Goal: Task Accomplishment & Management: Use online tool/utility

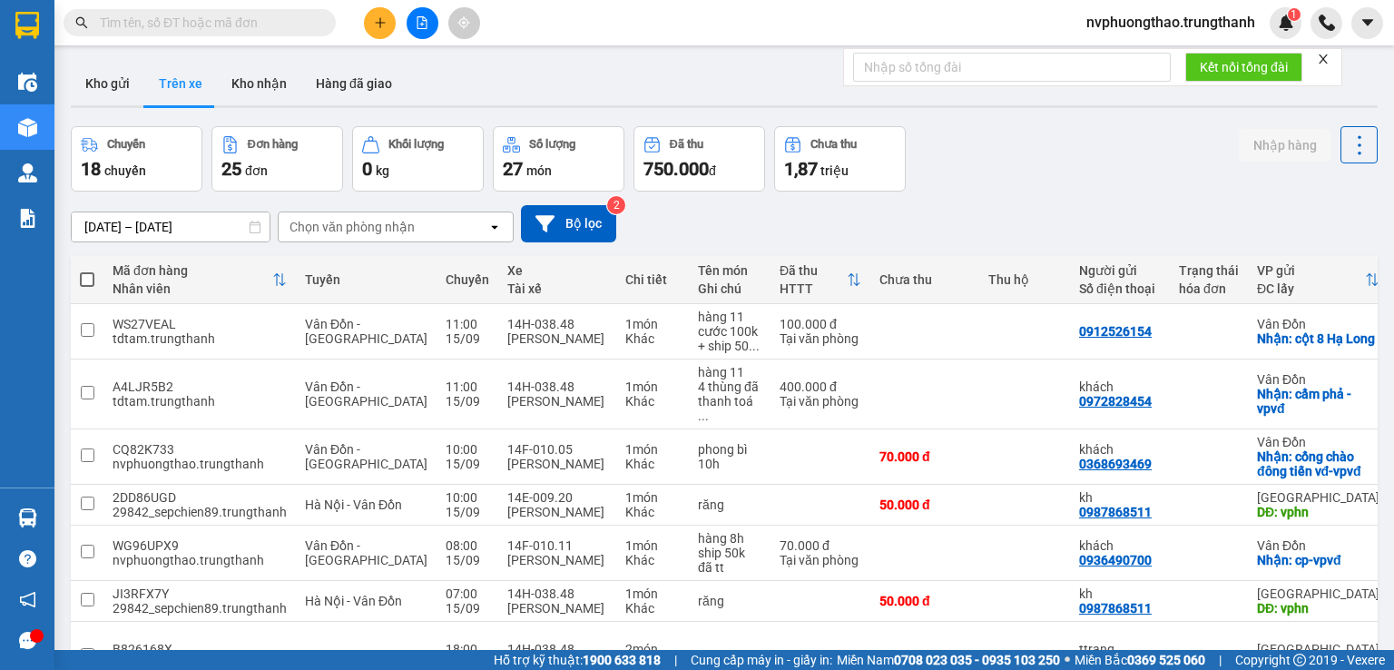
click at [124, 92] on button "Kho gửi" at bounding box center [108, 84] width 74 height 44
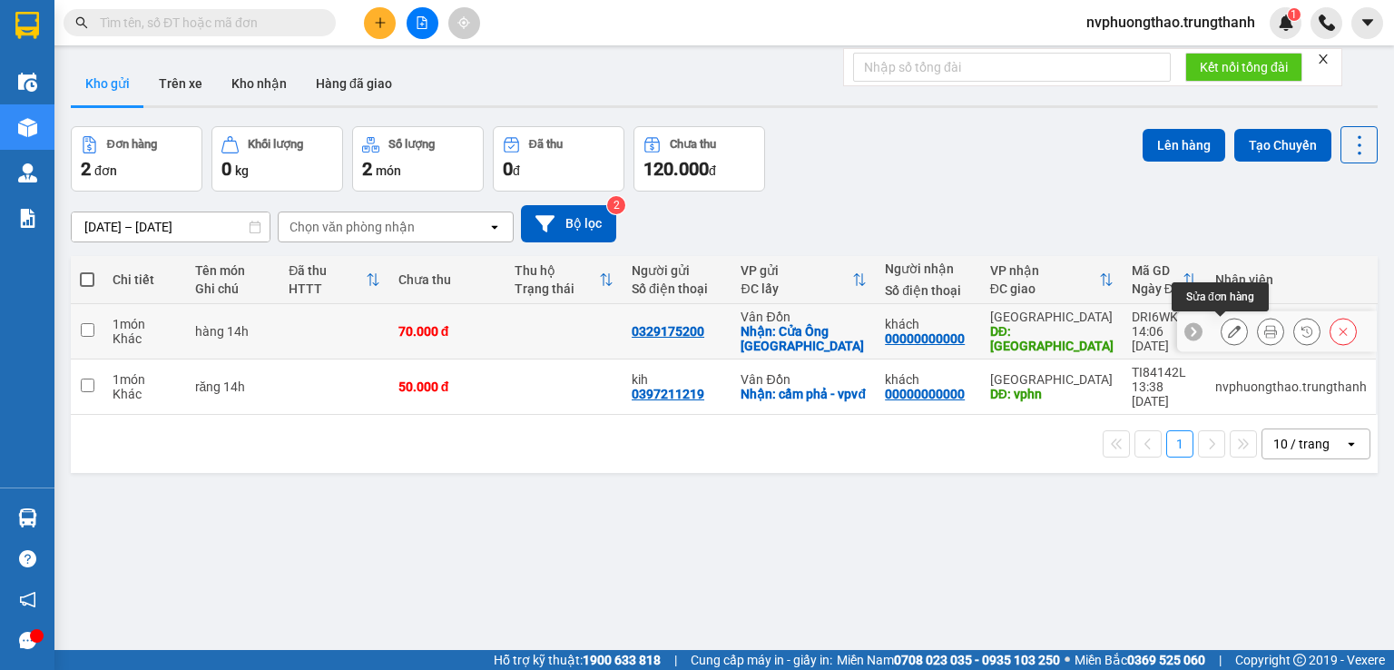
click at [1228, 328] on icon at bounding box center [1234, 331] width 13 height 13
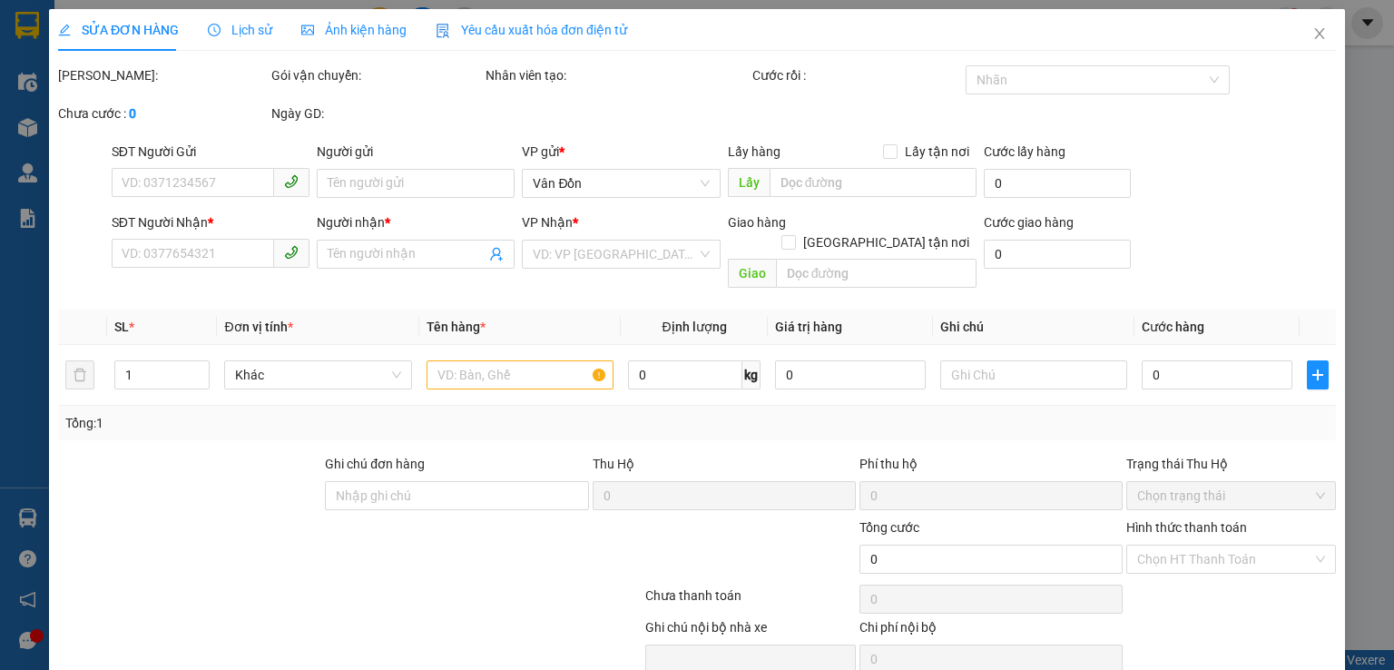
type input "0329175200"
checkbox input "true"
type input "Cửa Ông [GEOGRAPHIC_DATA]"
type input "00000000000"
type input "khách"
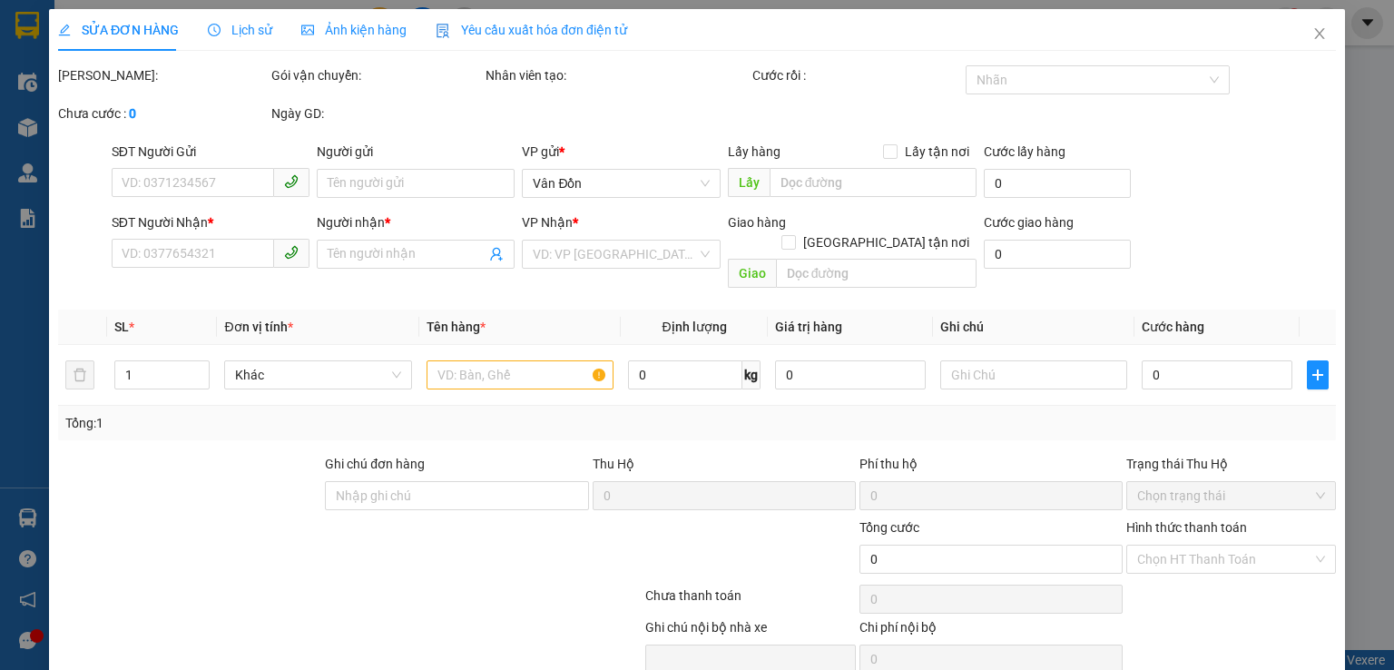
type input "[GEOGRAPHIC_DATA]"
type input "70.000"
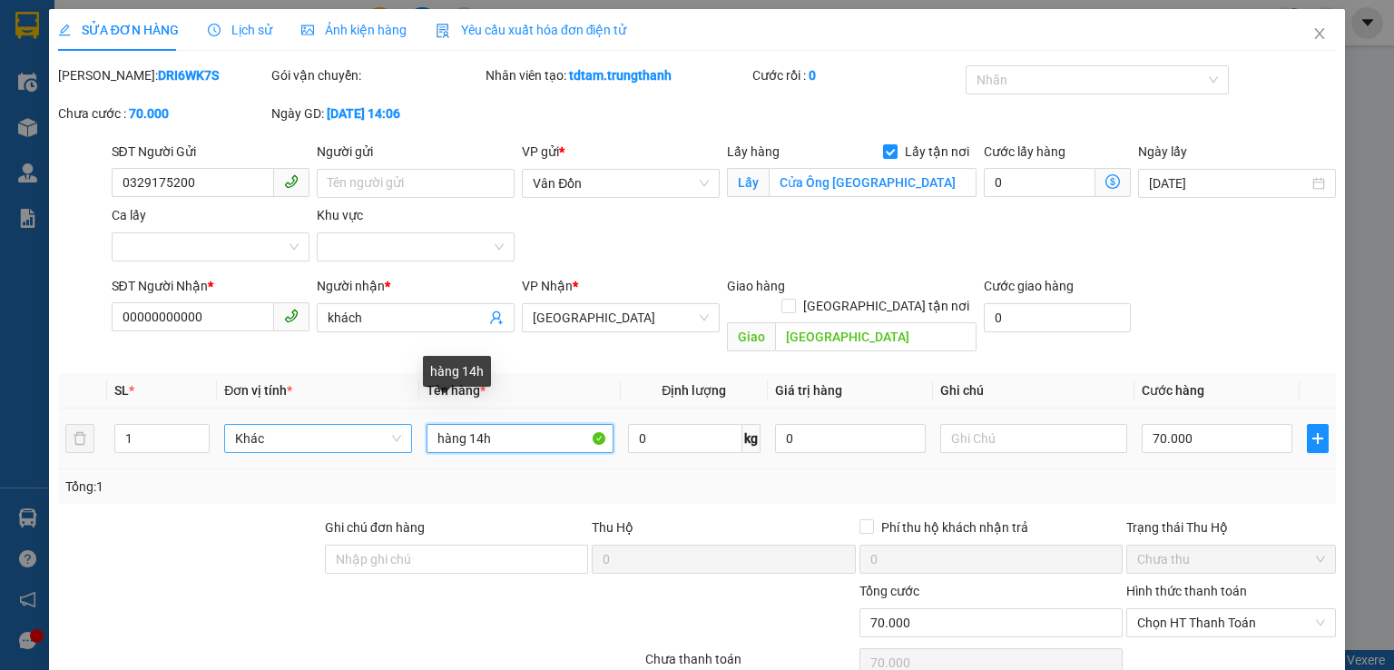
drag, startPoint x: 501, startPoint y: 424, endPoint x: 399, endPoint y: 421, distance: 101.7
click at [399, 421] on tr "1 Khác hàng 14h 0 kg 0 70.000" at bounding box center [697, 438] width 1278 height 61
type input "giấy tờ"
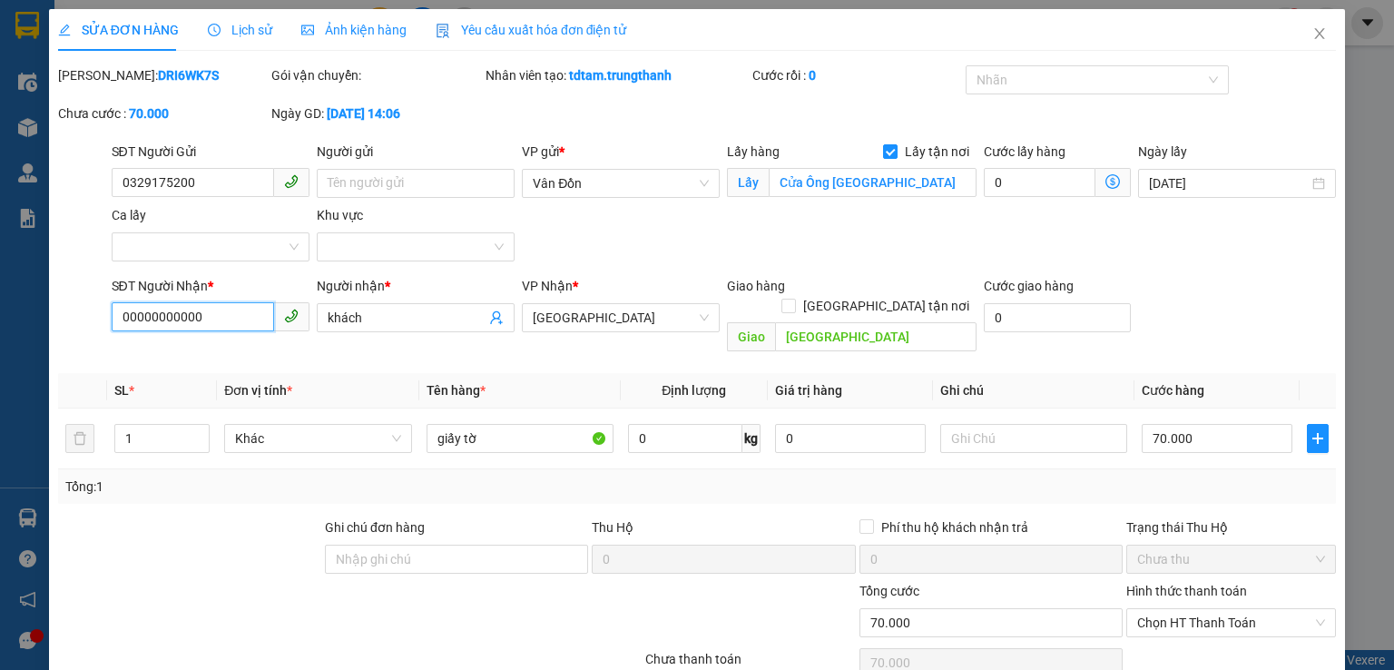
drag, startPoint x: 216, startPoint y: 315, endPoint x: 89, endPoint y: 313, distance: 127.1
click at [89, 313] on div "SĐT Người Nhận * 00000000000 00000000000 Người nhận * khách VP Nhận * [GEOGRAPH…" at bounding box center [697, 318] width 1282 height 84
type input "0966699398"
click at [841, 322] on input "[GEOGRAPHIC_DATA]" at bounding box center [876, 336] width 202 height 29
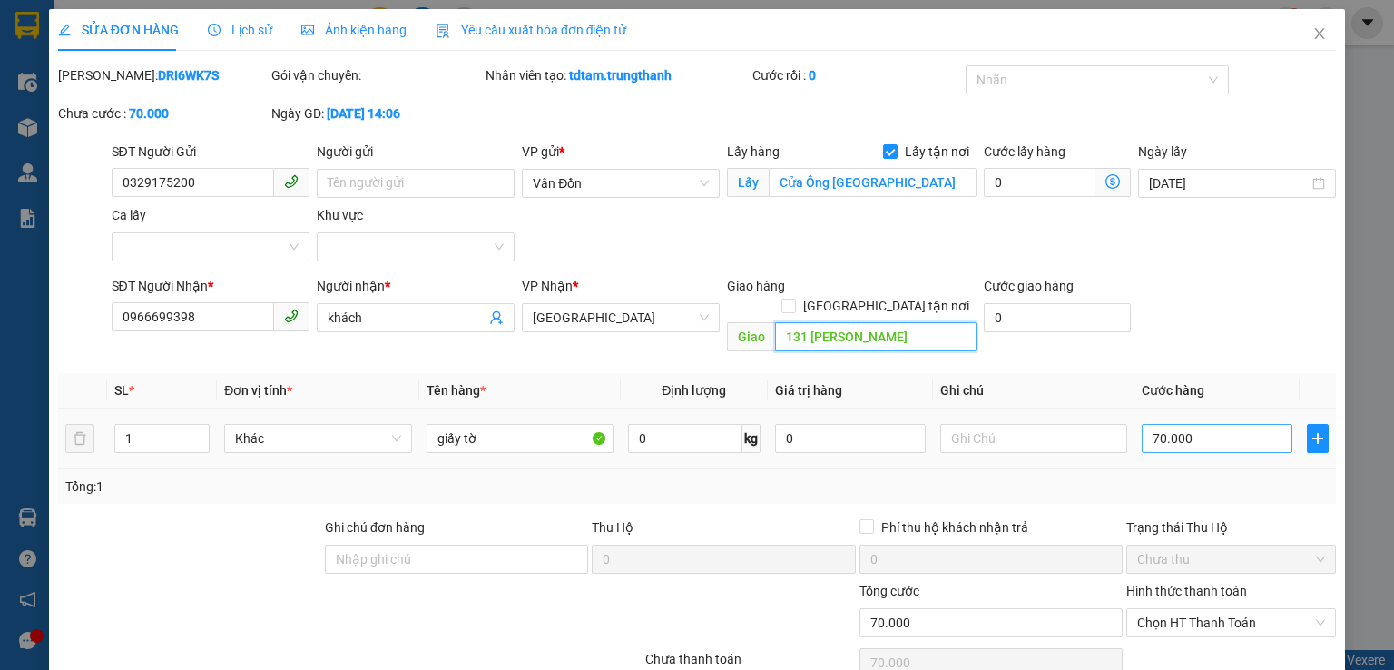
type input "131 [PERSON_NAME]"
click at [1188, 424] on input "70.000" at bounding box center [1217, 438] width 151 height 29
type input "5"
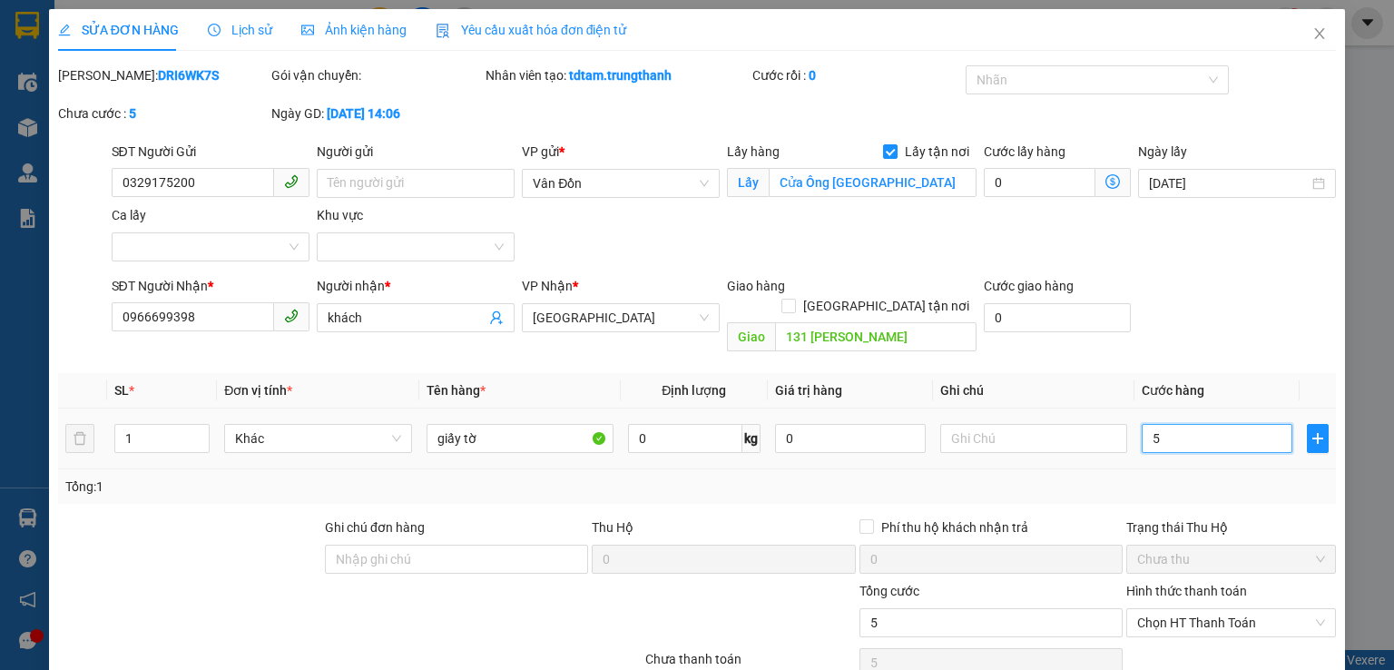
type input "50"
type input "50.000"
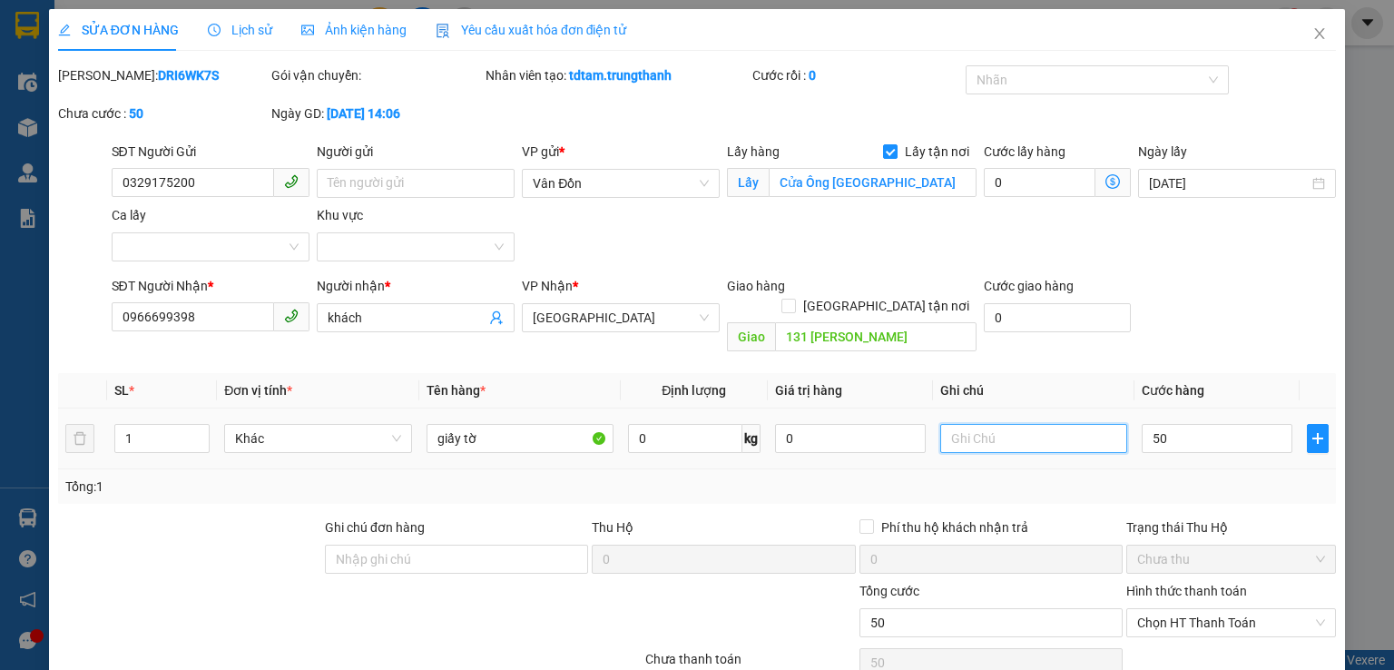
type input "50.000"
click at [1002, 424] on input "text" at bounding box center [1033, 438] width 187 height 29
type input "s"
type input "d"
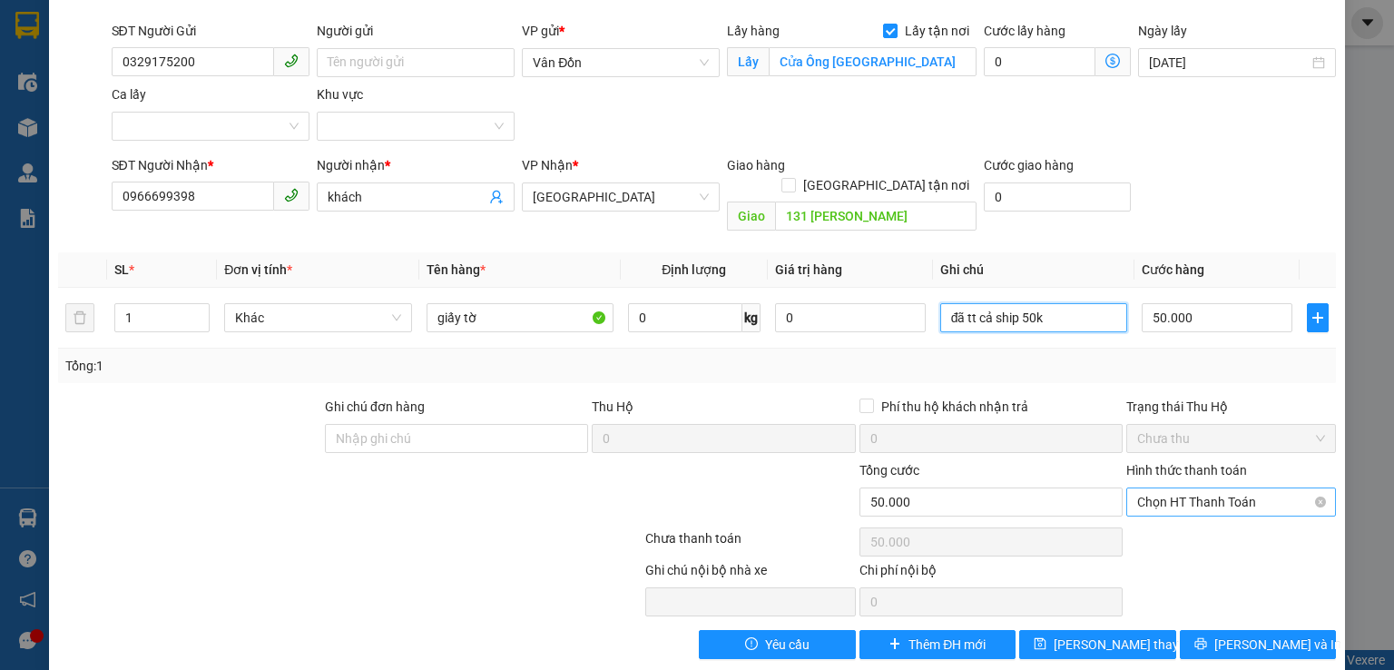
click at [1205, 488] on span "Chọn HT Thanh Toán" at bounding box center [1231, 501] width 188 height 27
type input "đã tt cả ship 50k"
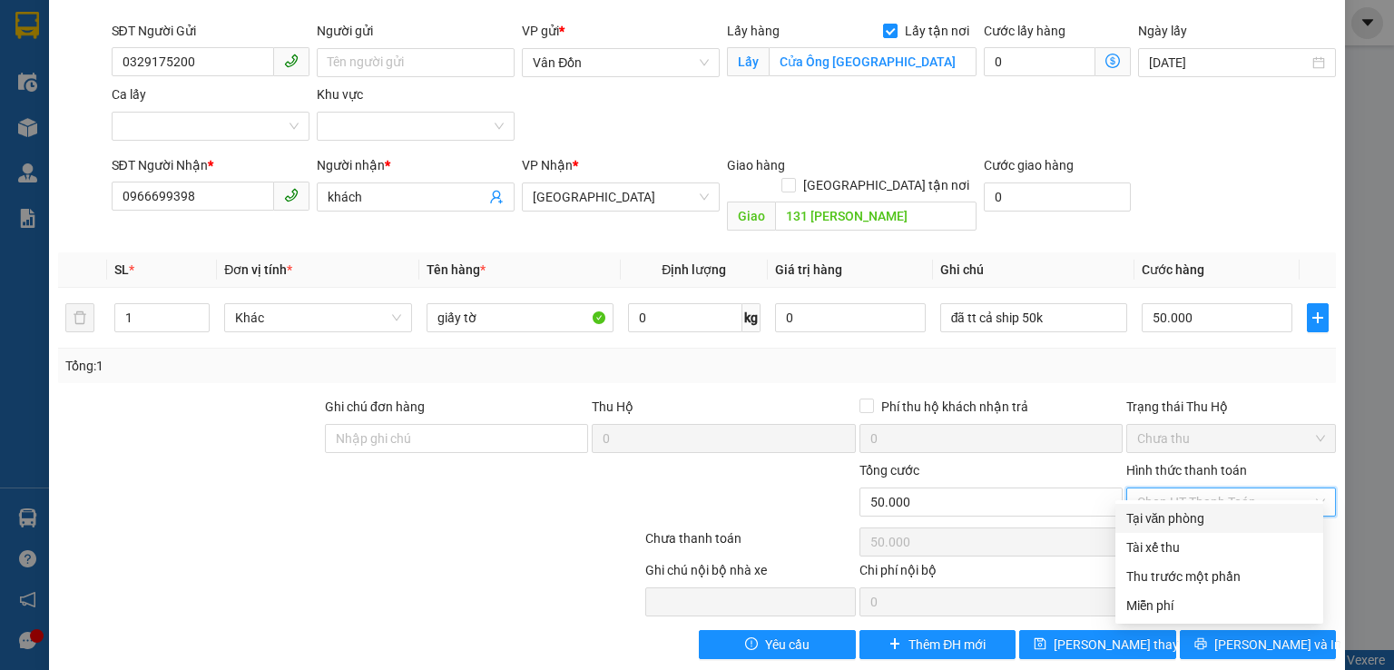
click at [1173, 516] on div "Tại văn phòng" at bounding box center [1219, 518] width 186 height 20
type input "0"
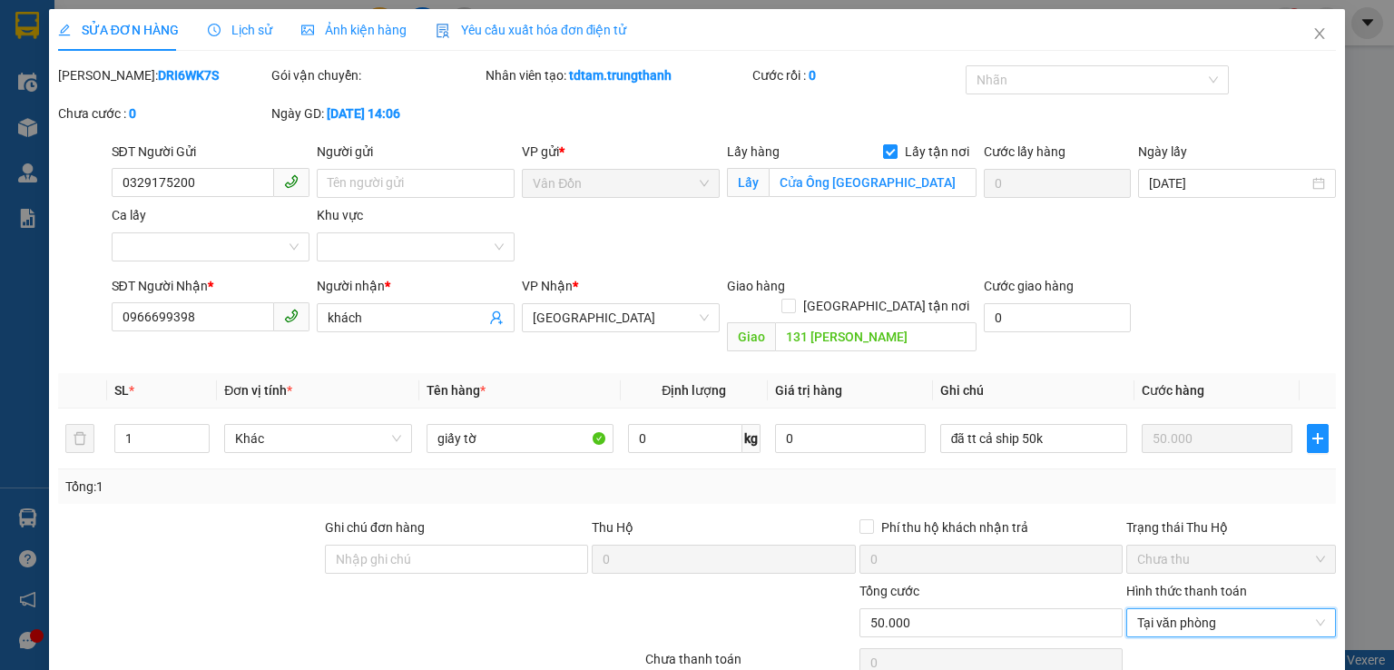
scroll to position [123, 0]
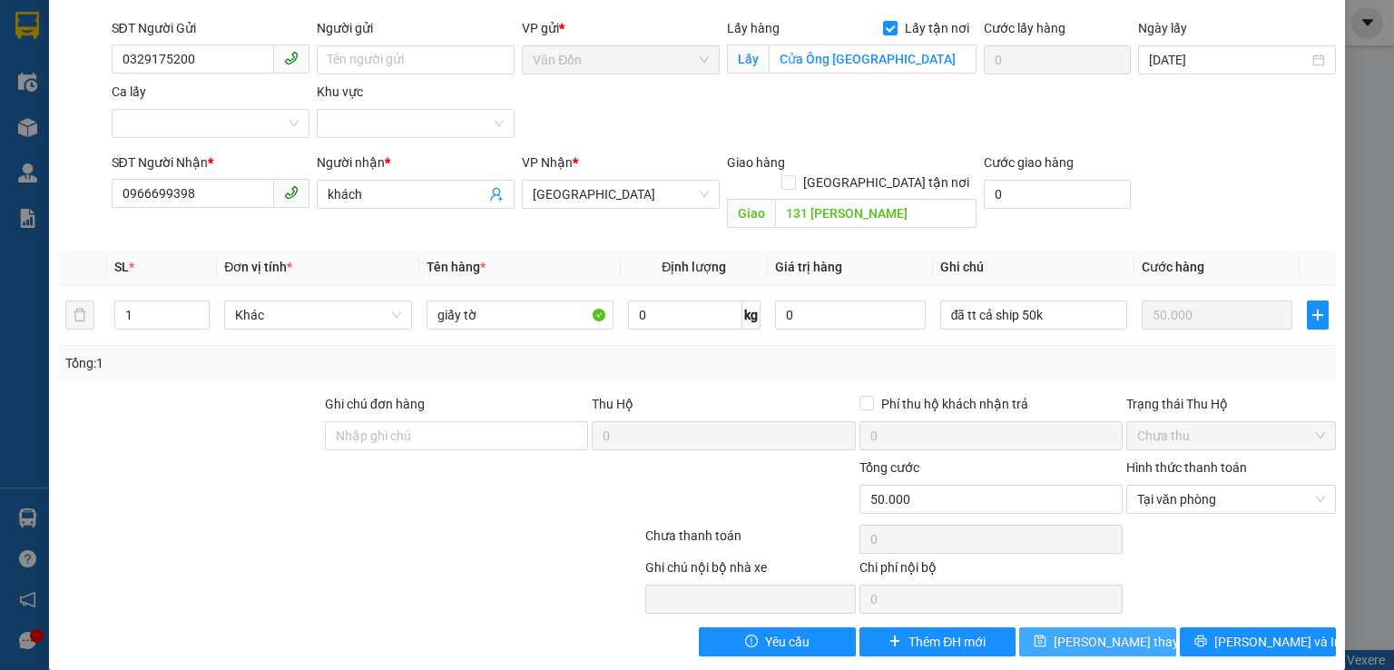
click at [1111, 632] on span "[PERSON_NAME] thay đổi" at bounding box center [1126, 642] width 145 height 20
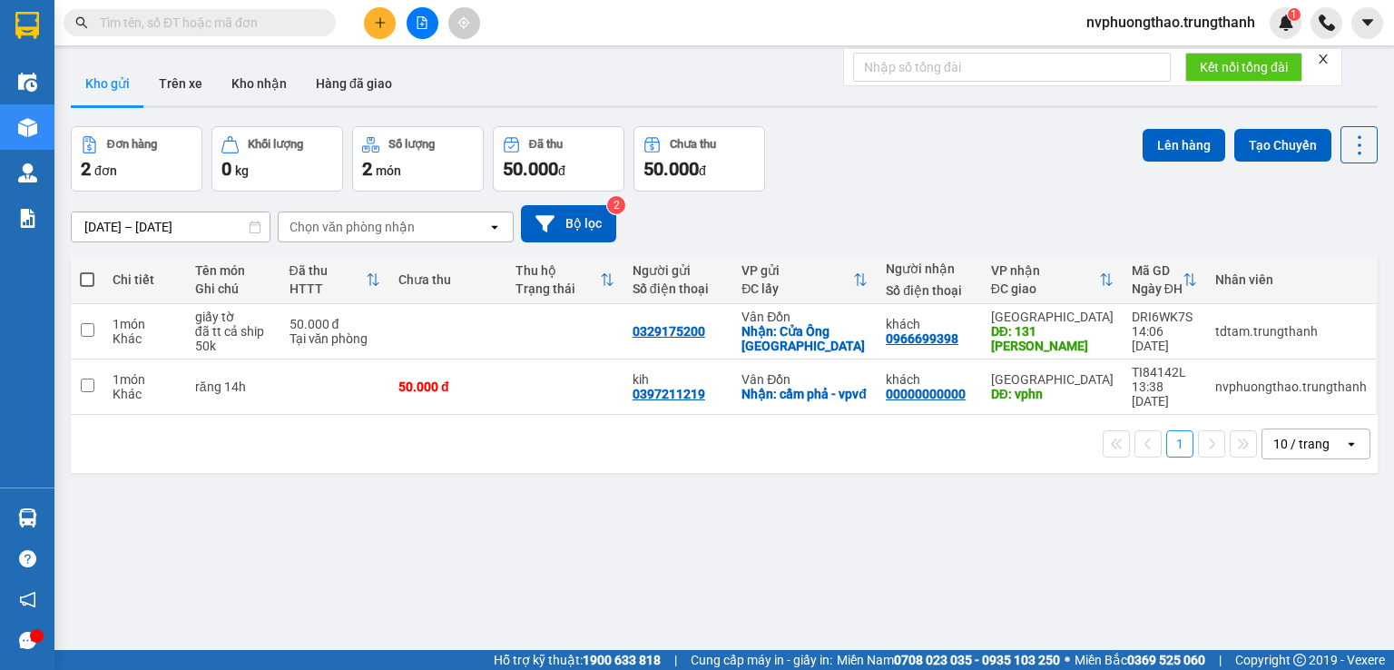
click at [179, 516] on div "ver 1.8.143 Kho gửi Trên xe Kho nhận Hàng đã giao Đơn hàng 2 đơn Khối lượng 0 k…" at bounding box center [725, 389] width 1322 height 670
drag, startPoint x: 704, startPoint y: 397, endPoint x: 626, endPoint y: 396, distance: 78.1
click at [626, 396] on td "kih 0397211219" at bounding box center [679, 386] width 110 height 55
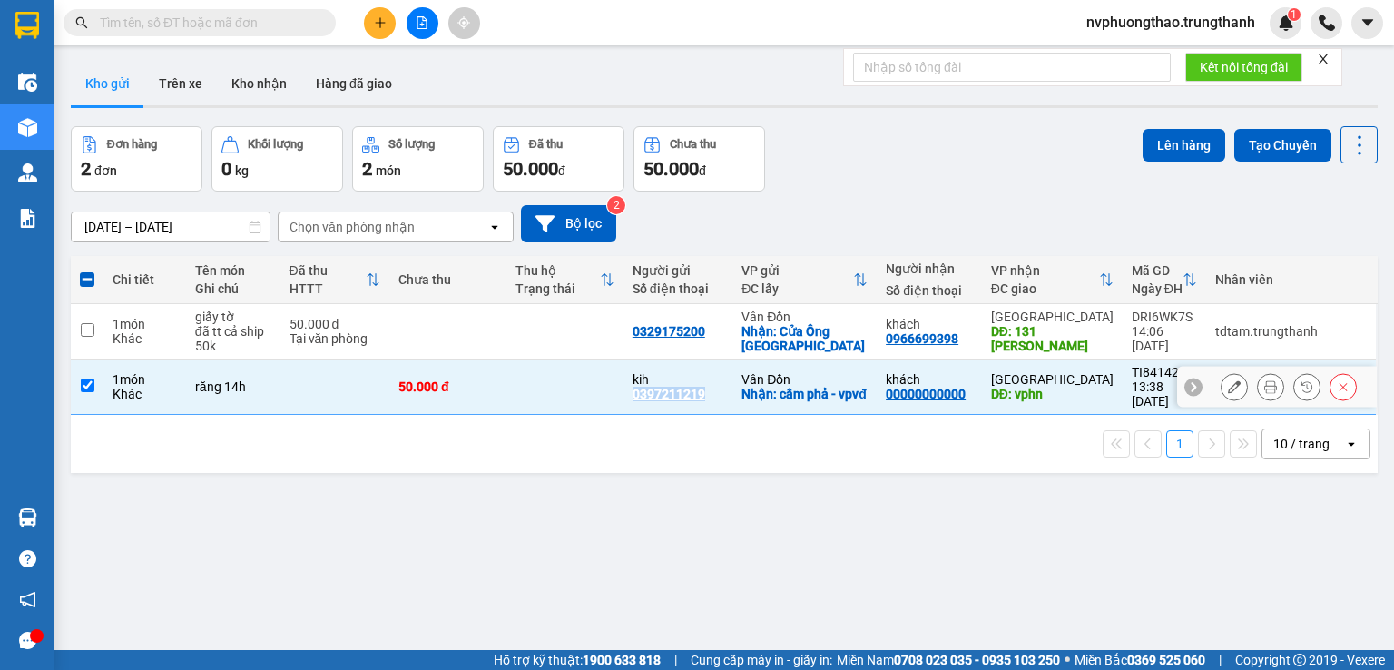
copy div "0397211219"
click at [289, 459] on div "1 10 / trang open" at bounding box center [724, 444] width 1307 height 58
click at [101, 390] on td at bounding box center [87, 386] width 33 height 55
checkbox input "false"
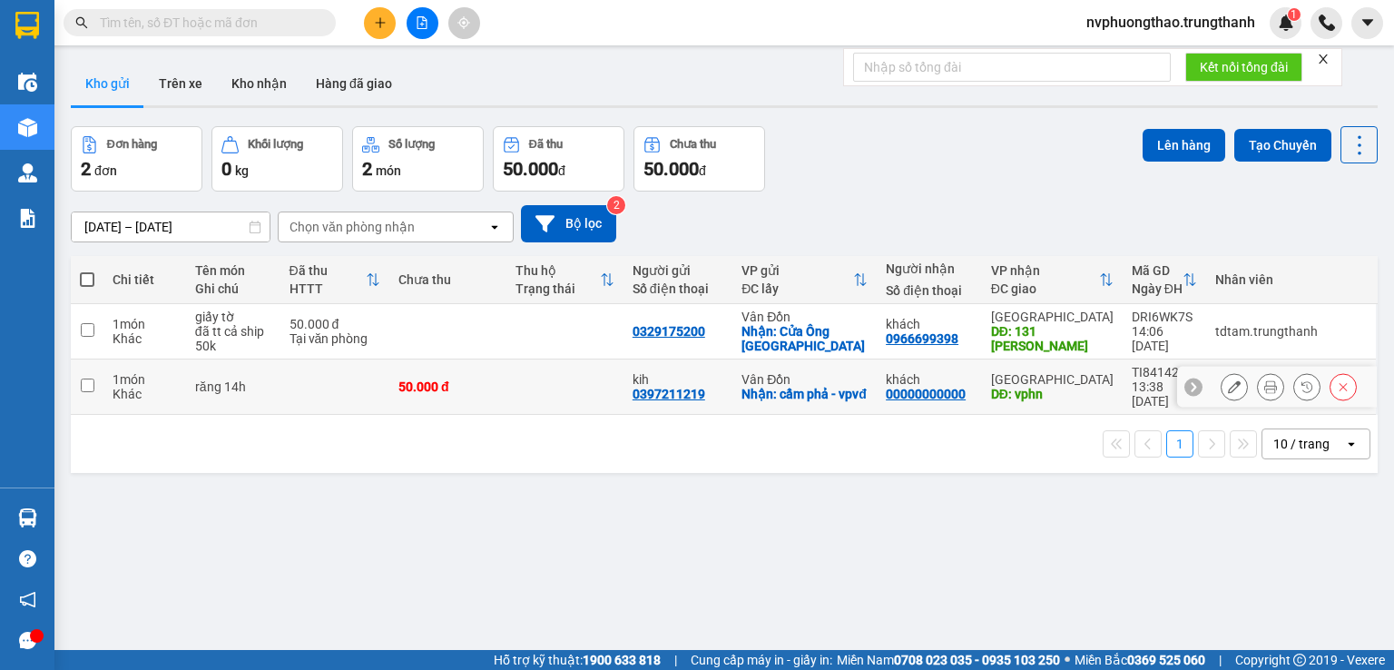
click at [1228, 387] on icon at bounding box center [1234, 386] width 13 height 13
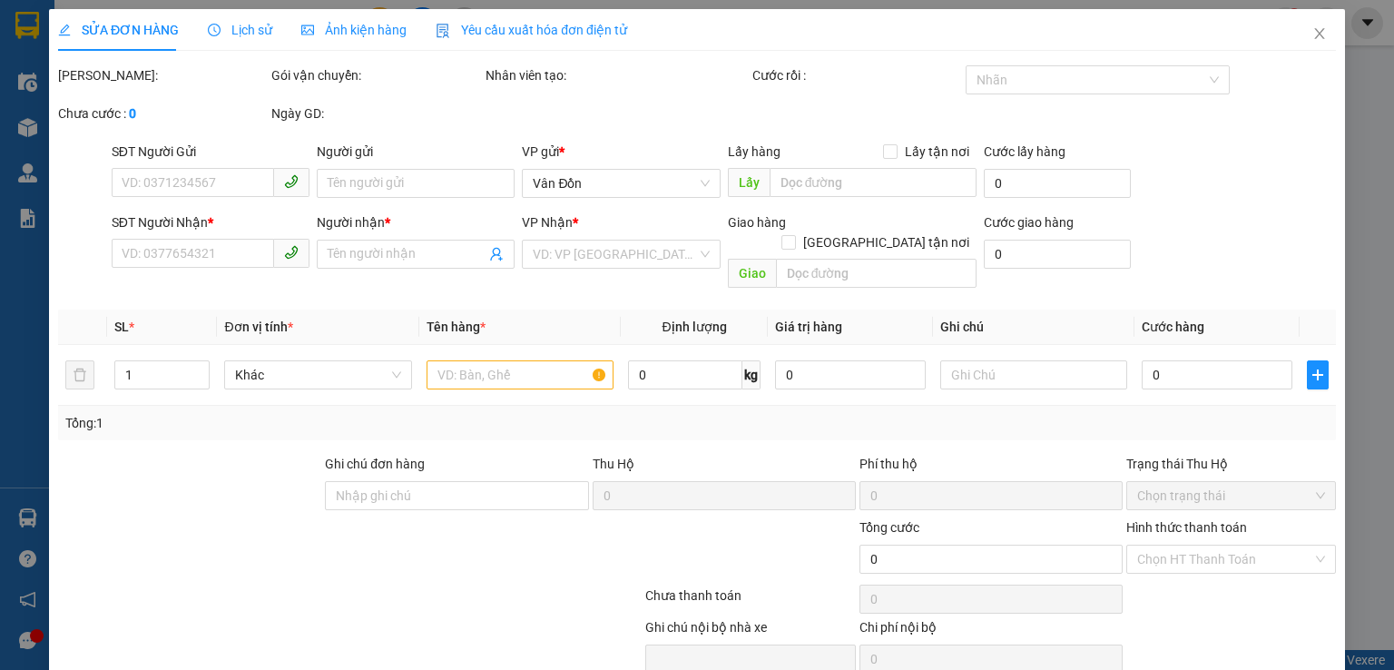
type input "0397211219"
type input "kih"
checkbox input "true"
type input "cẩm phả - vpvđ"
type input "00000000000"
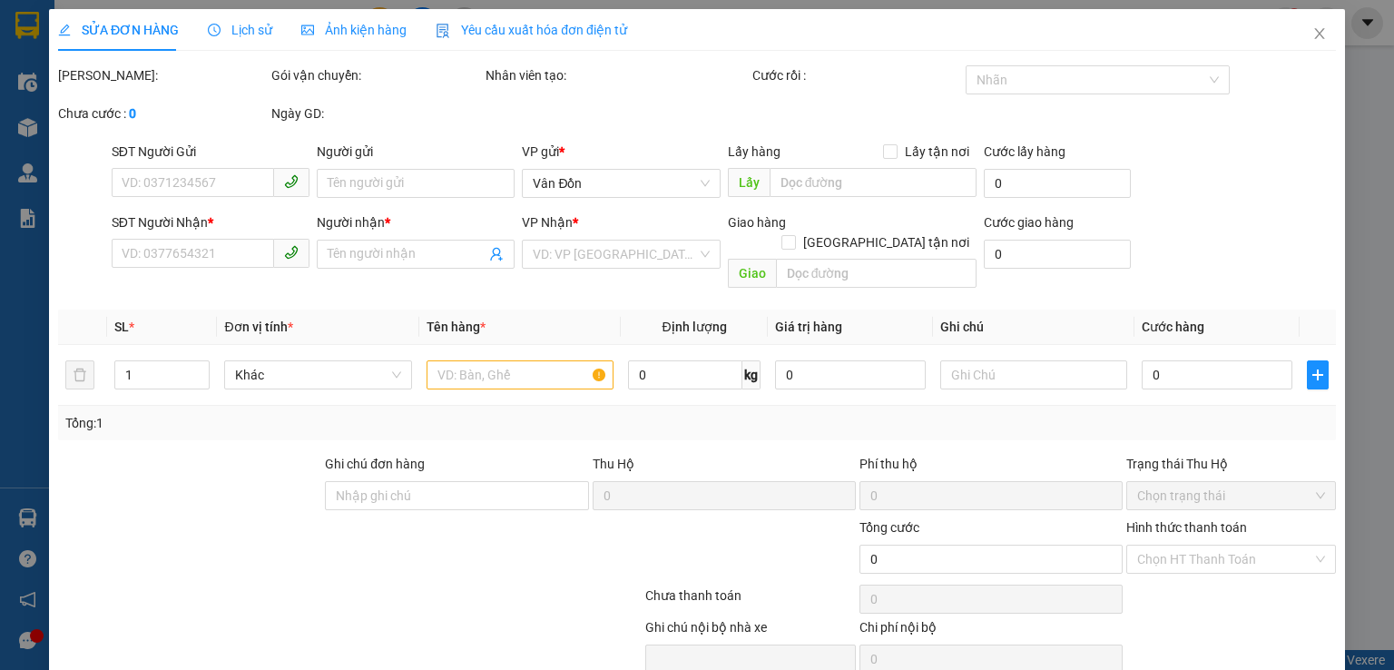
type input "khách"
type input "vphn"
type input "50.000"
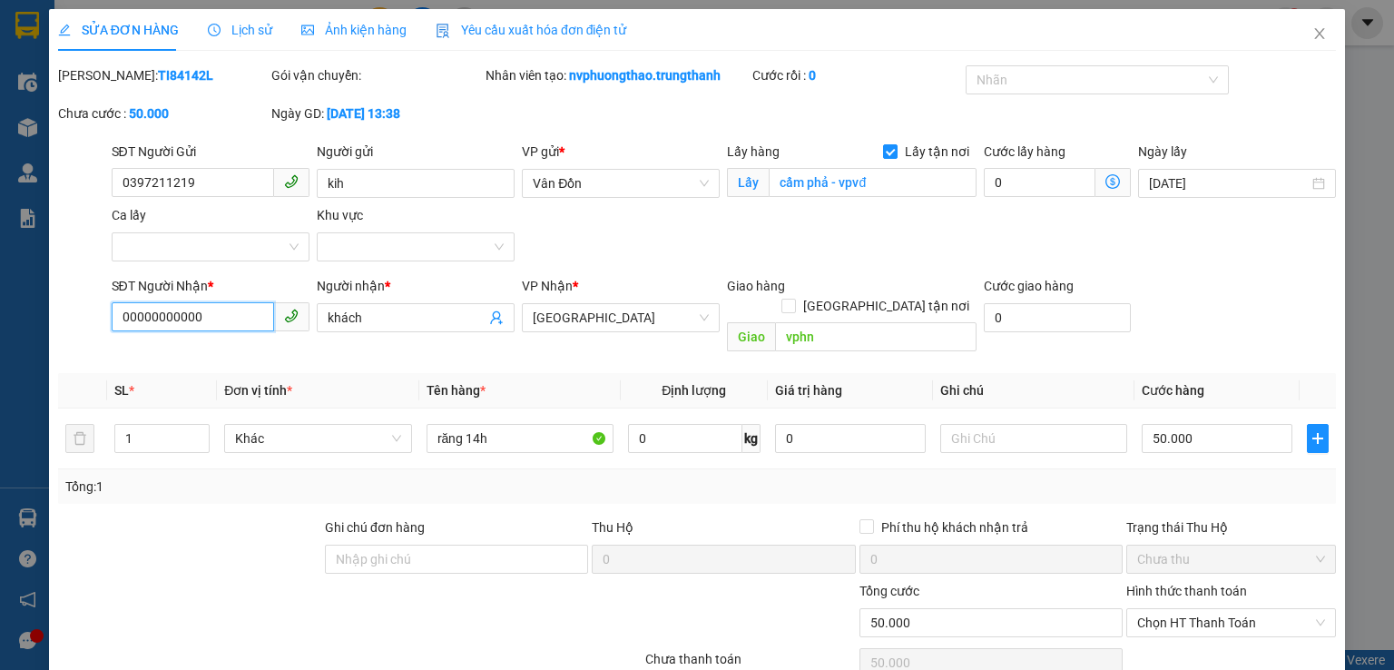
drag, startPoint x: 209, startPoint y: 317, endPoint x: 156, endPoint y: 320, distance: 52.8
click at [42, 314] on div "SỬA ĐƠN HÀNG Lịch sử Ảnh kiện hàng Yêu cầu xuất hóa đơn điện tử Total Paid Fee …" at bounding box center [697, 335] width 1394 height 670
paste input "397211219"
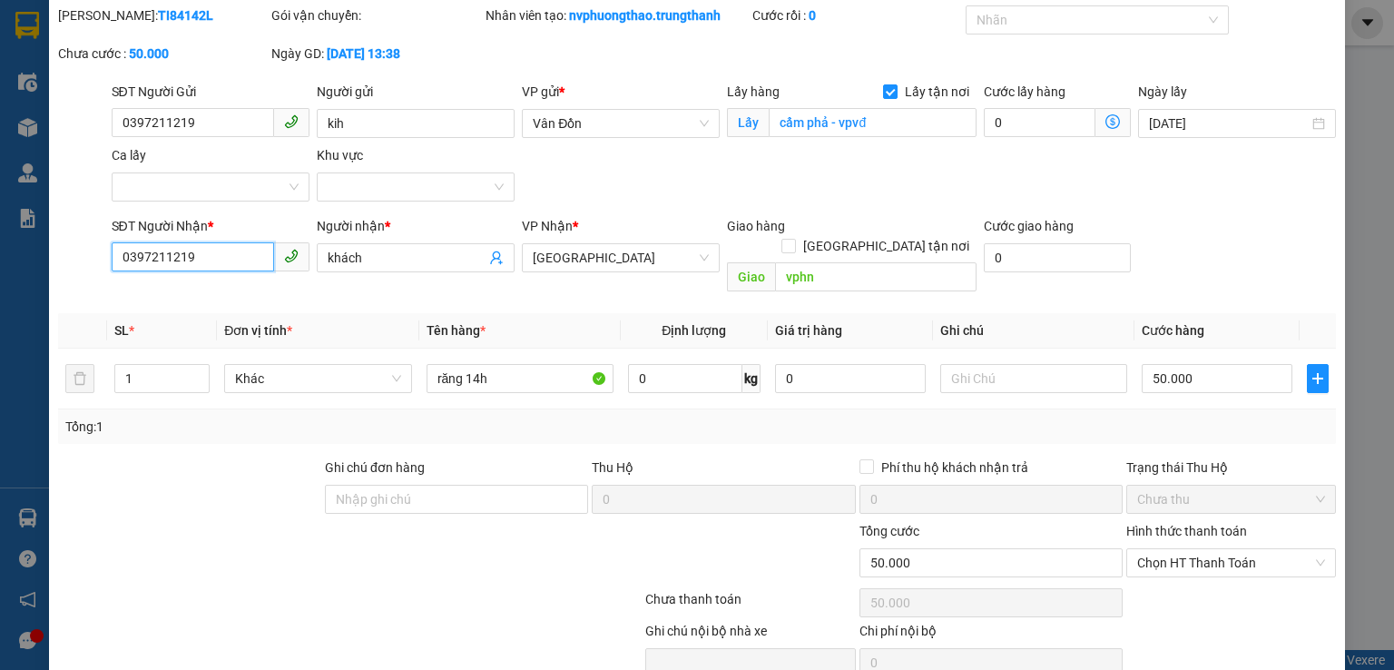
scroll to position [123, 0]
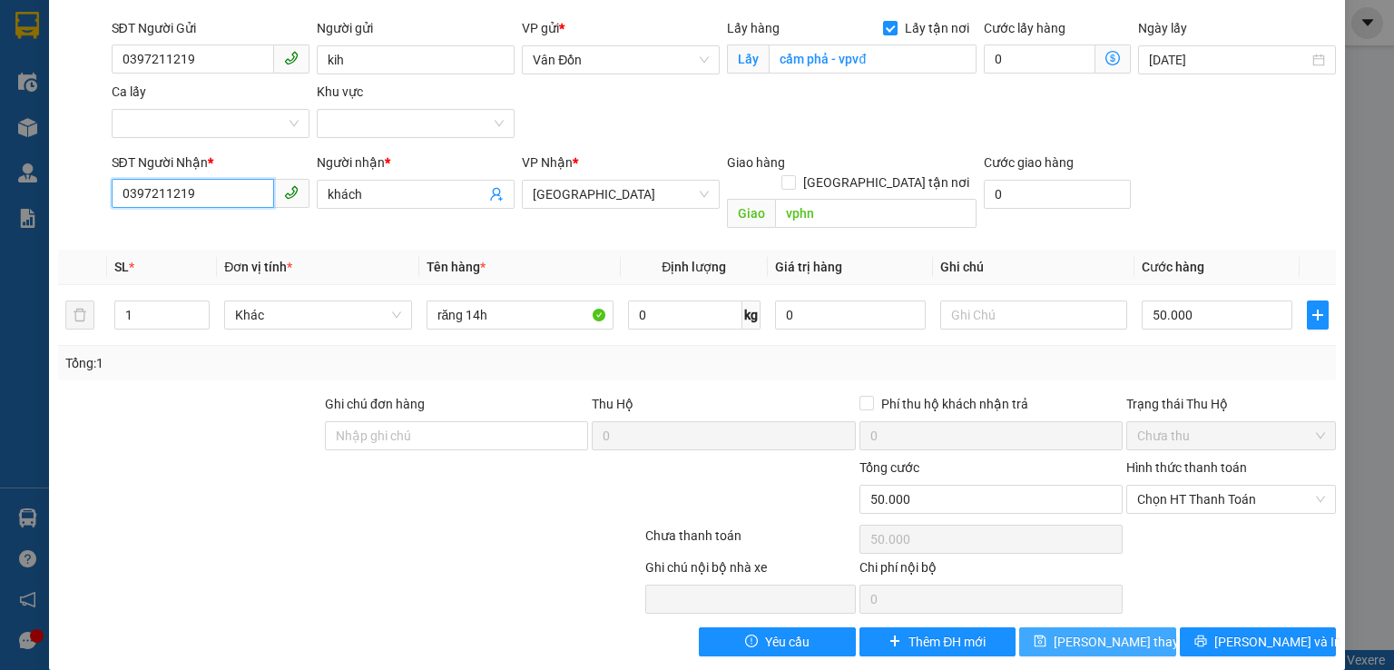
type input "0397211219"
click at [1071, 632] on span "[PERSON_NAME] thay đổi" at bounding box center [1126, 642] width 145 height 20
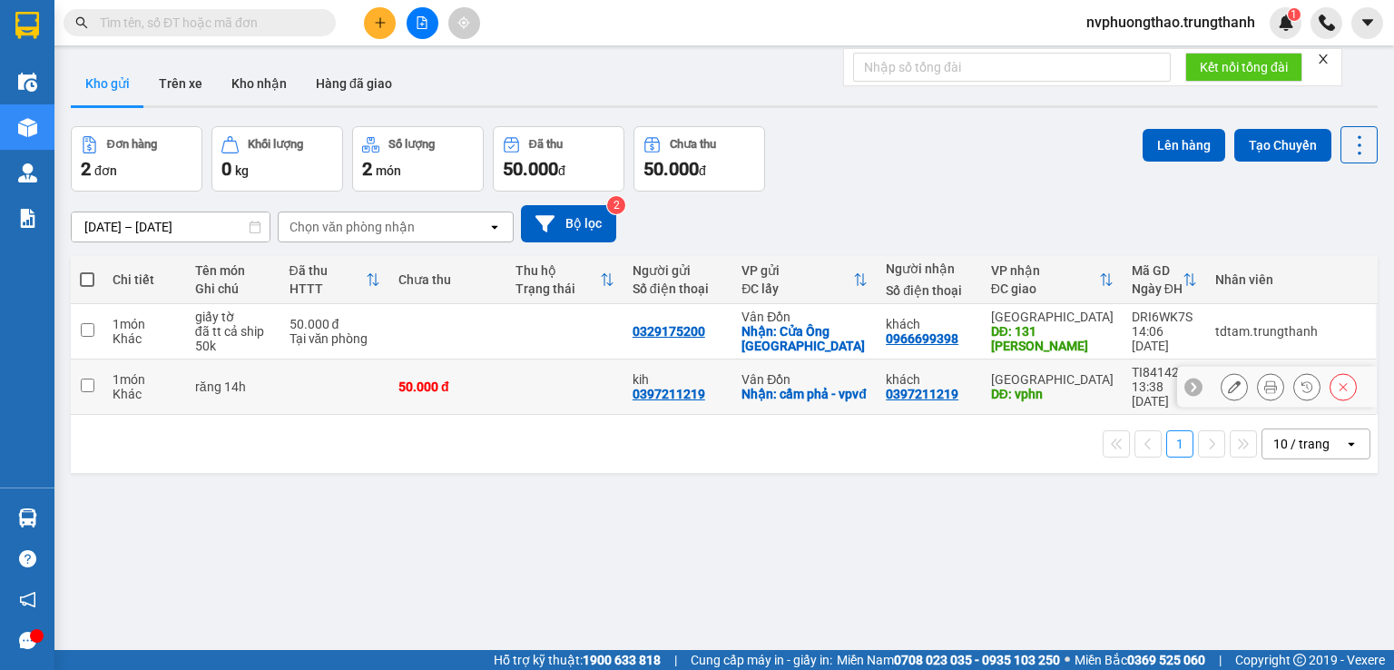
click at [83, 386] on input "checkbox" at bounding box center [88, 386] width 14 height 14
checkbox input "true"
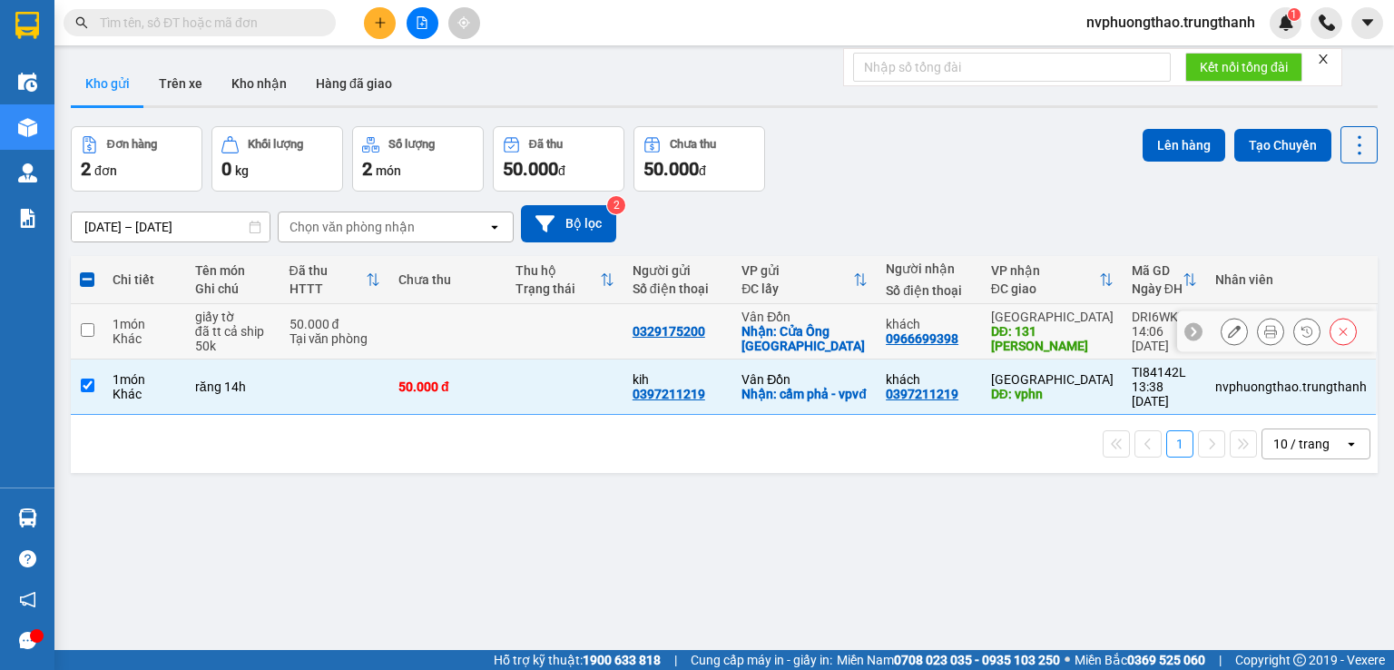
click at [83, 328] on input "checkbox" at bounding box center [88, 330] width 14 height 14
checkbox input "true"
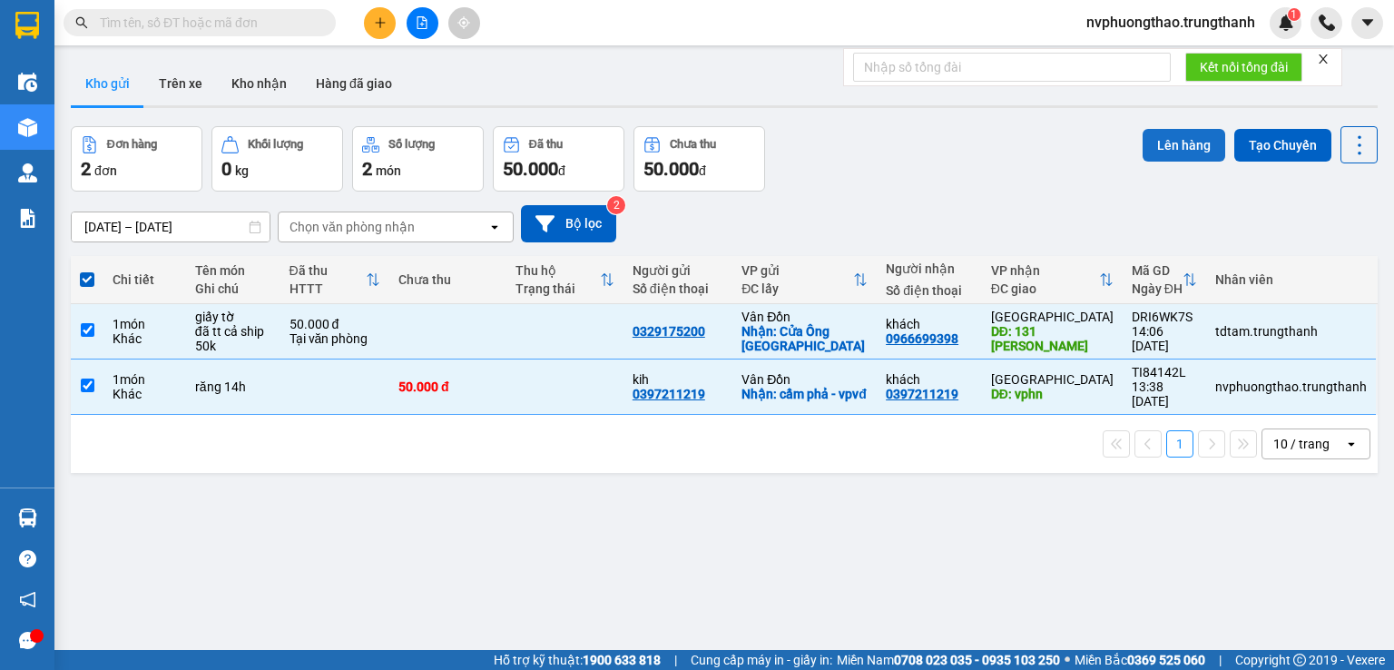
drag, startPoint x: 1212, startPoint y: 143, endPoint x: 1191, endPoint y: 146, distance: 21.1
click at [1195, 146] on button "Lên hàng" at bounding box center [1184, 145] width 83 height 33
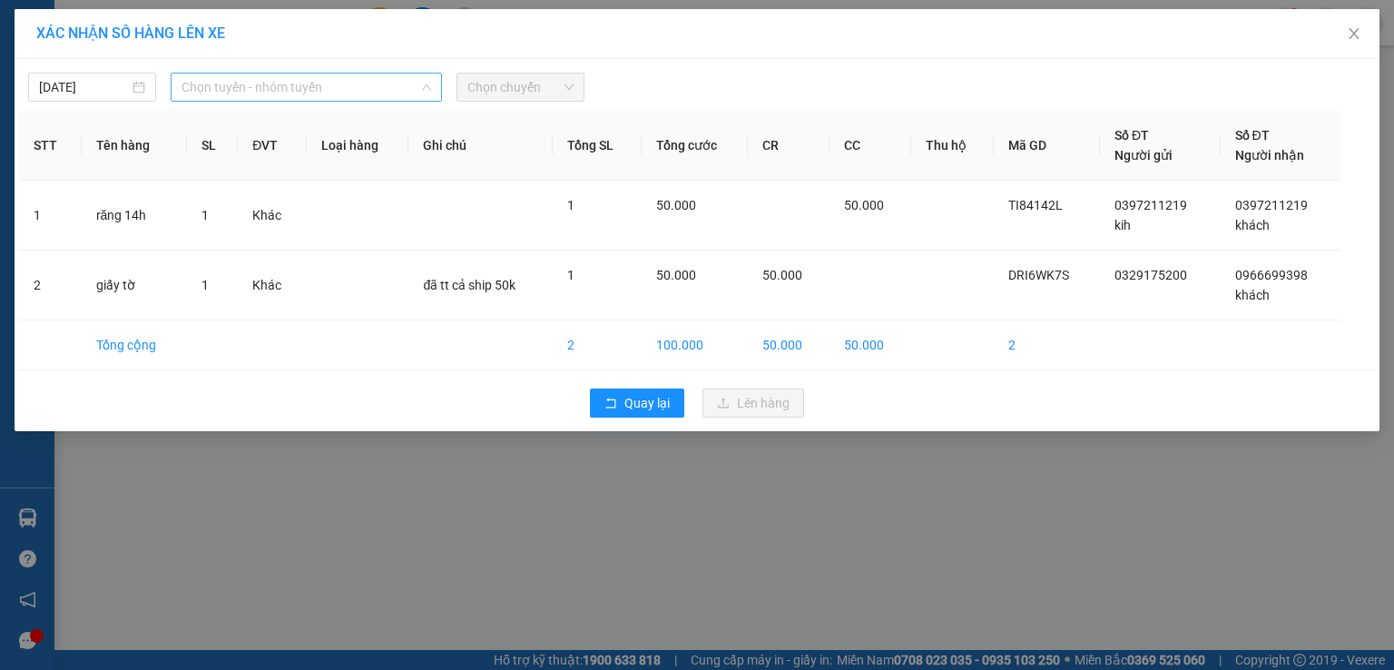
click at [231, 87] on span "Chọn tuyến - nhóm tuyến" at bounding box center [307, 87] width 250 height 27
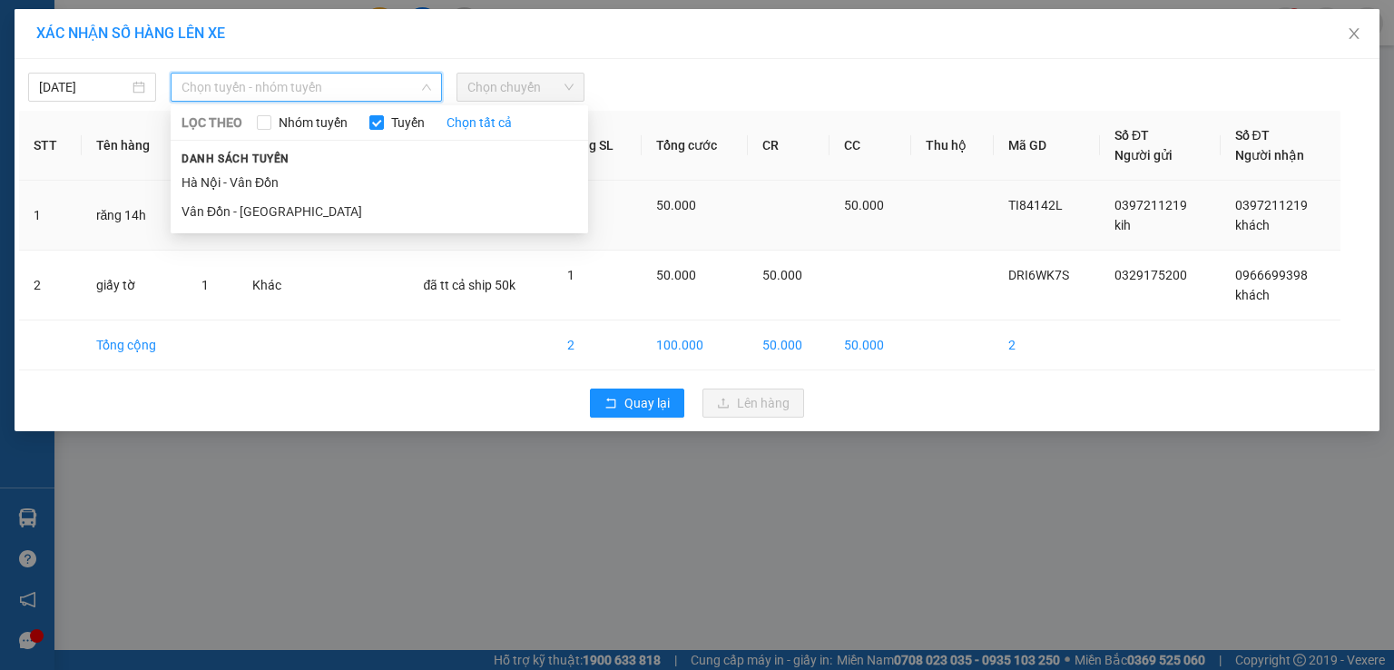
click at [245, 213] on li "Vân Đồn - [GEOGRAPHIC_DATA]" at bounding box center [380, 211] width 418 height 29
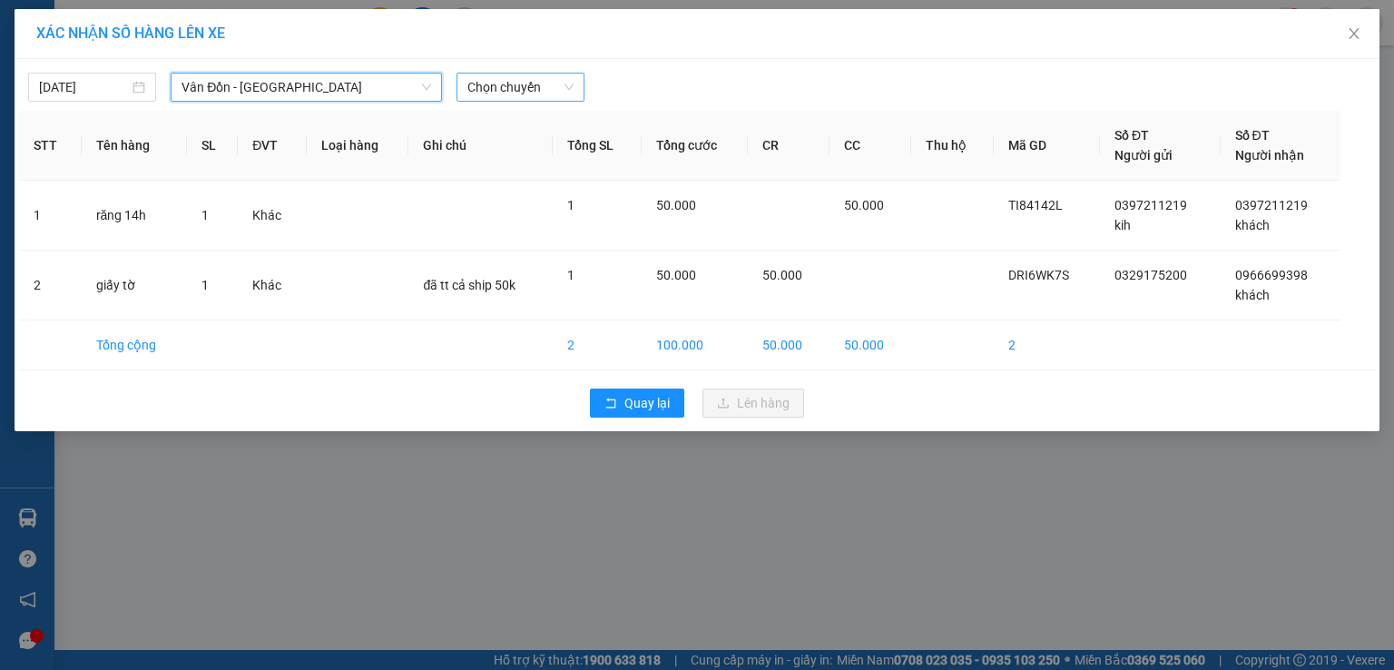
click at [528, 95] on span "Chọn chuyến" at bounding box center [520, 87] width 106 height 27
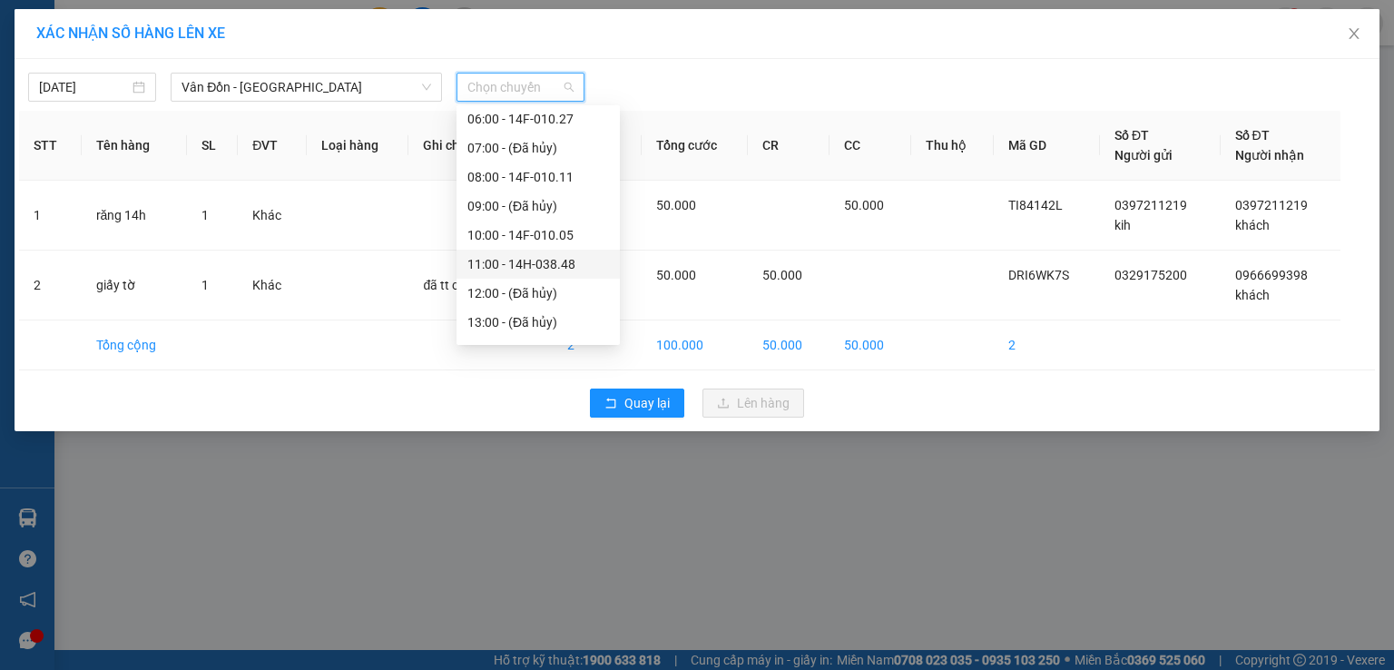
scroll to position [211, 0]
click at [521, 257] on div "14:00 - 14E-009.20" at bounding box center [538, 261] width 142 height 20
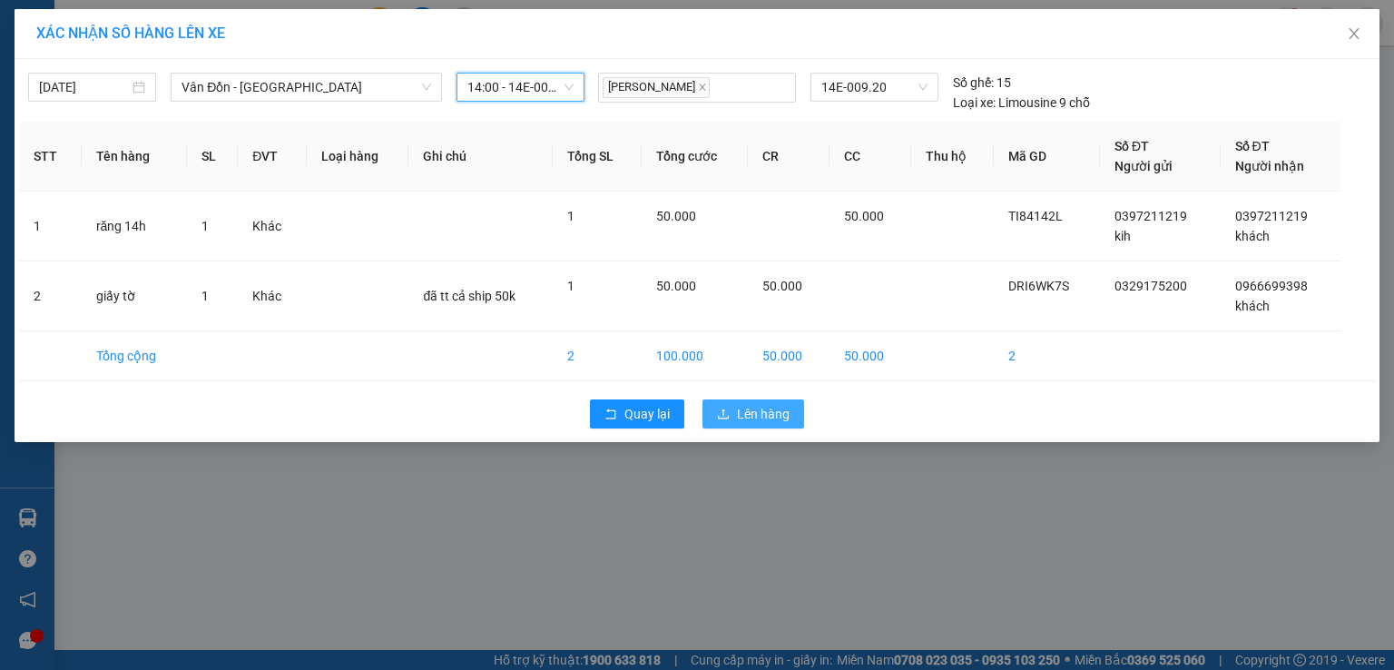
click at [795, 417] on button "Lên hàng" at bounding box center [754, 413] width 102 height 29
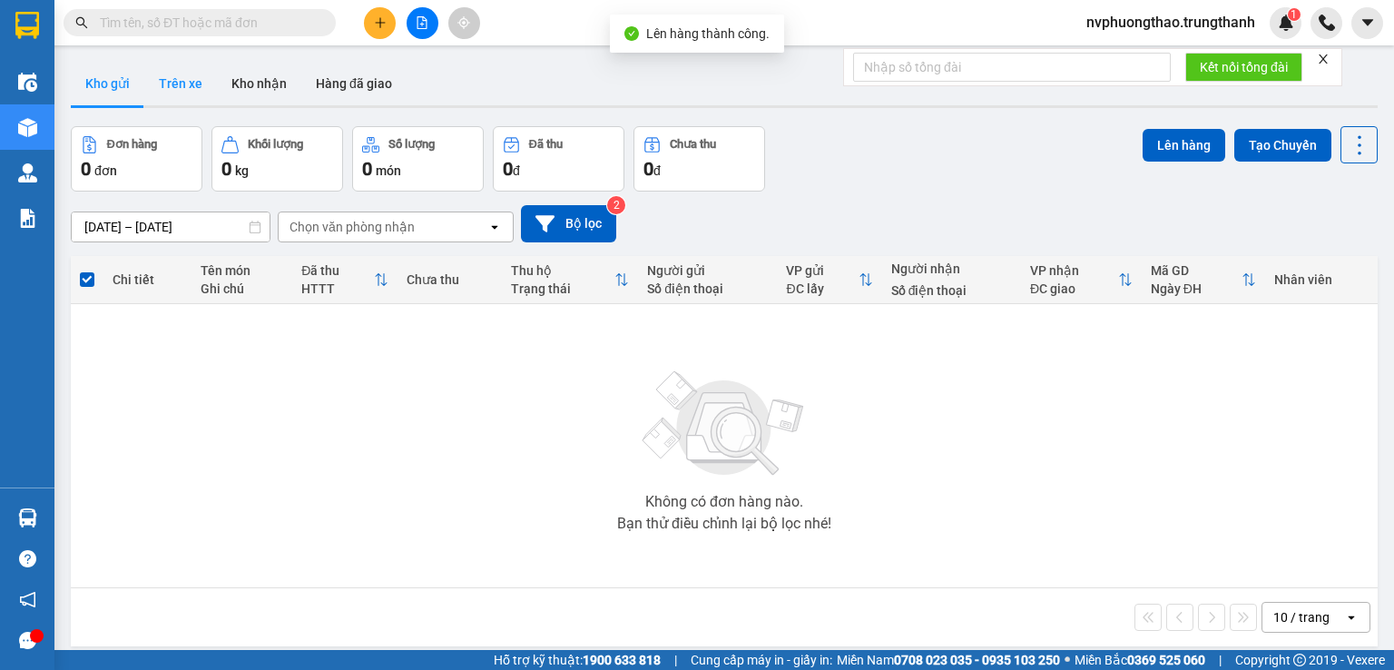
click at [170, 84] on button "Trên xe" at bounding box center [180, 84] width 73 height 44
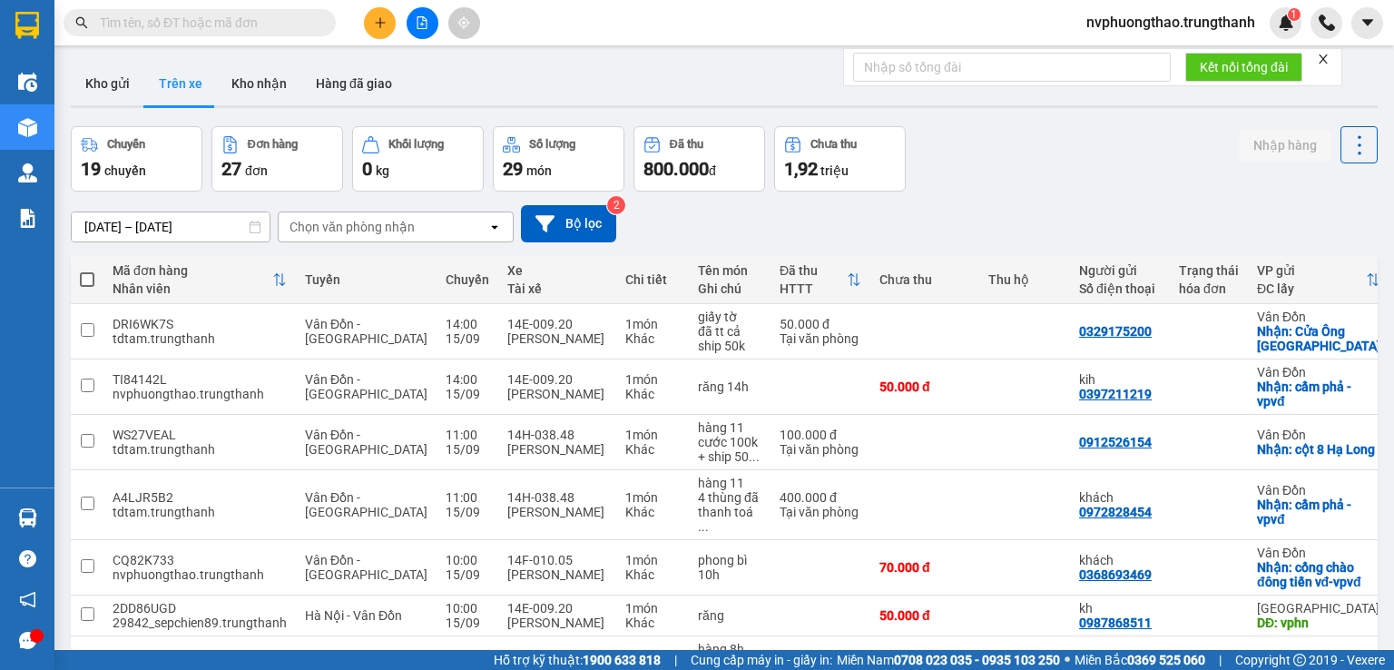
scroll to position [60, 0]
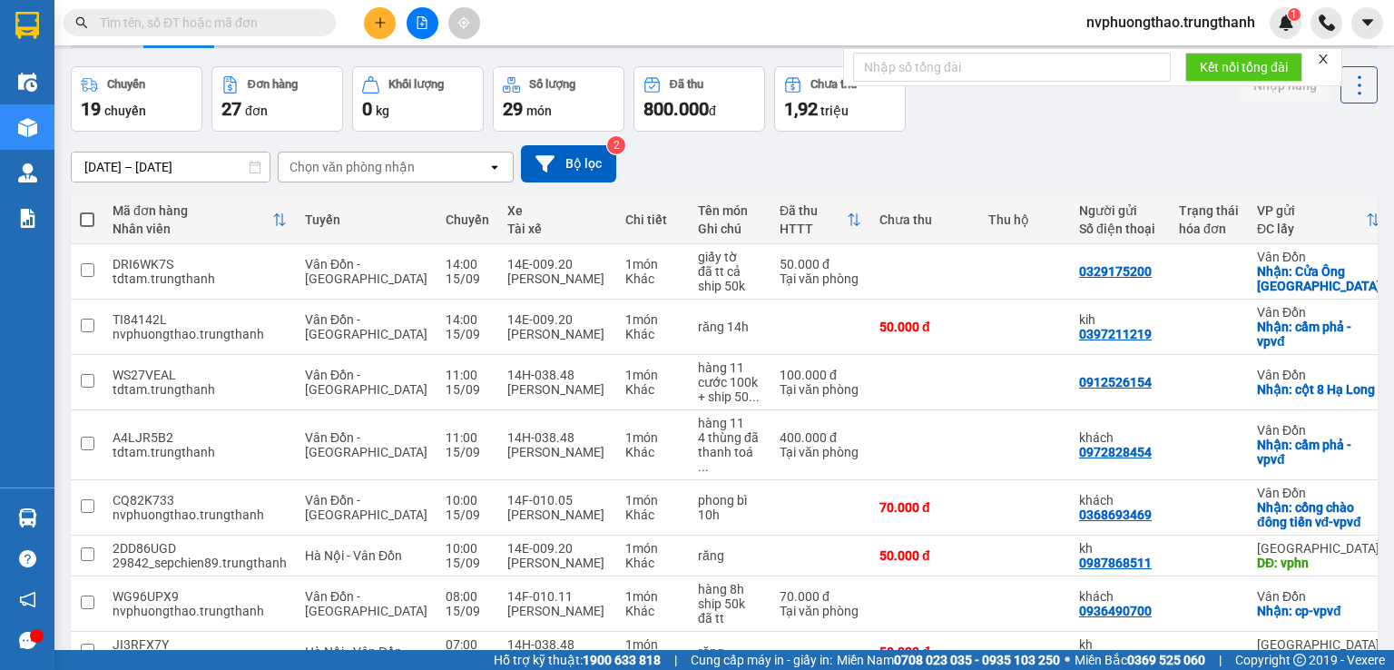
click at [189, 170] on input "[DATE] – [DATE]" at bounding box center [171, 166] width 198 height 29
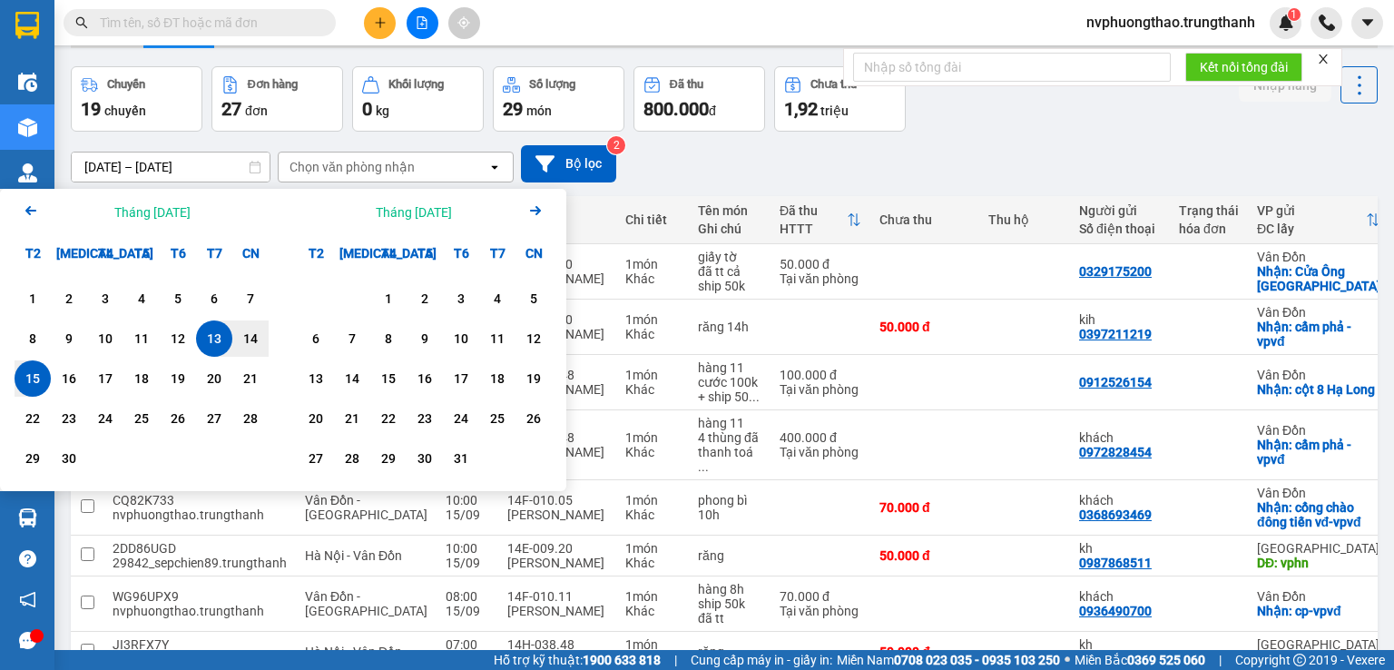
drag, startPoint x: 26, startPoint y: 382, endPoint x: 122, endPoint y: 300, distance: 126.1
click at [29, 382] on div "15" at bounding box center [32, 379] width 25 height 22
click at [216, 173] on input "[DATE] – / /" at bounding box center [171, 166] width 198 height 29
click at [33, 374] on div "15" at bounding box center [32, 379] width 25 height 22
type input "[DATE] – [DATE]"
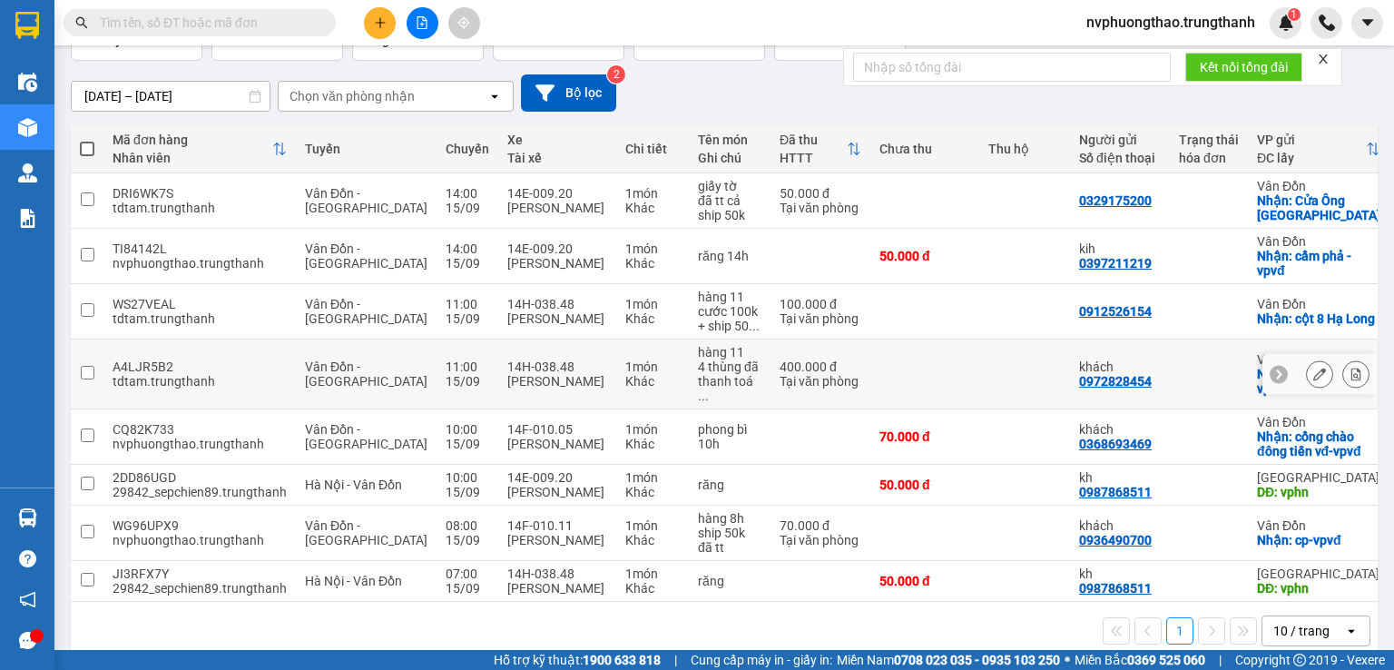
scroll to position [40, 0]
